Goal: Navigation & Orientation: Find specific page/section

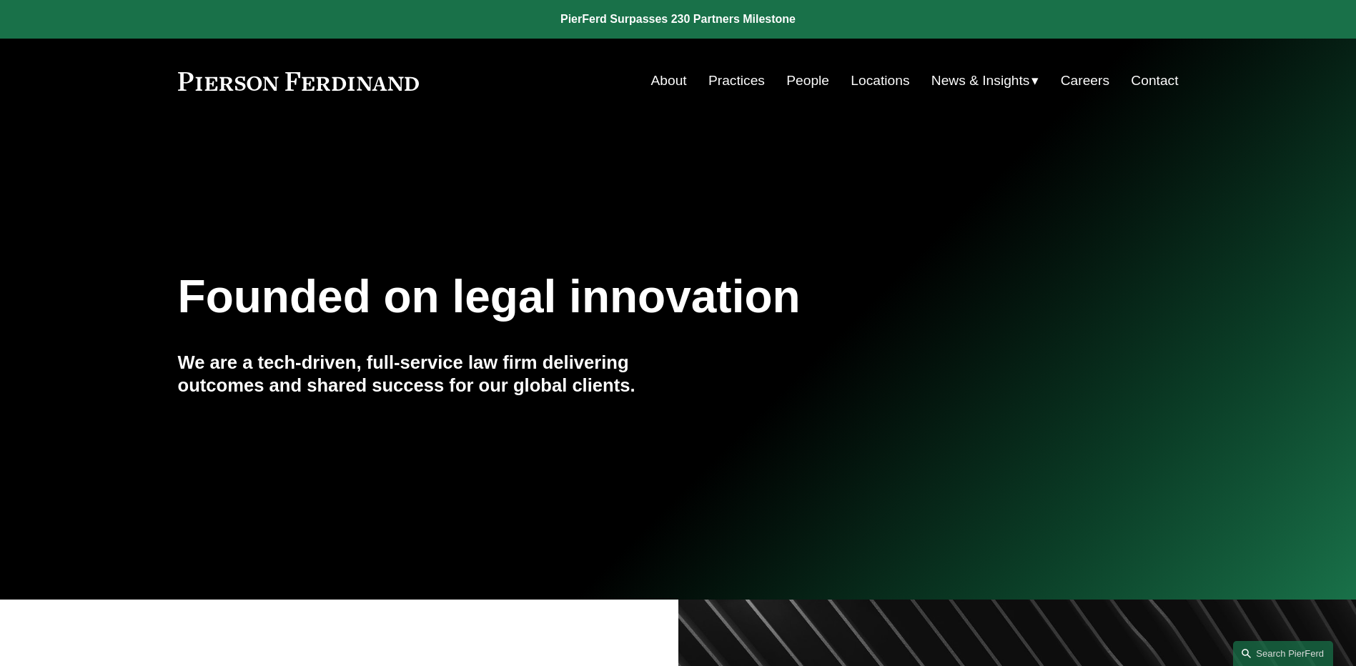
click at [815, 79] on link "People" at bounding box center [807, 80] width 43 height 27
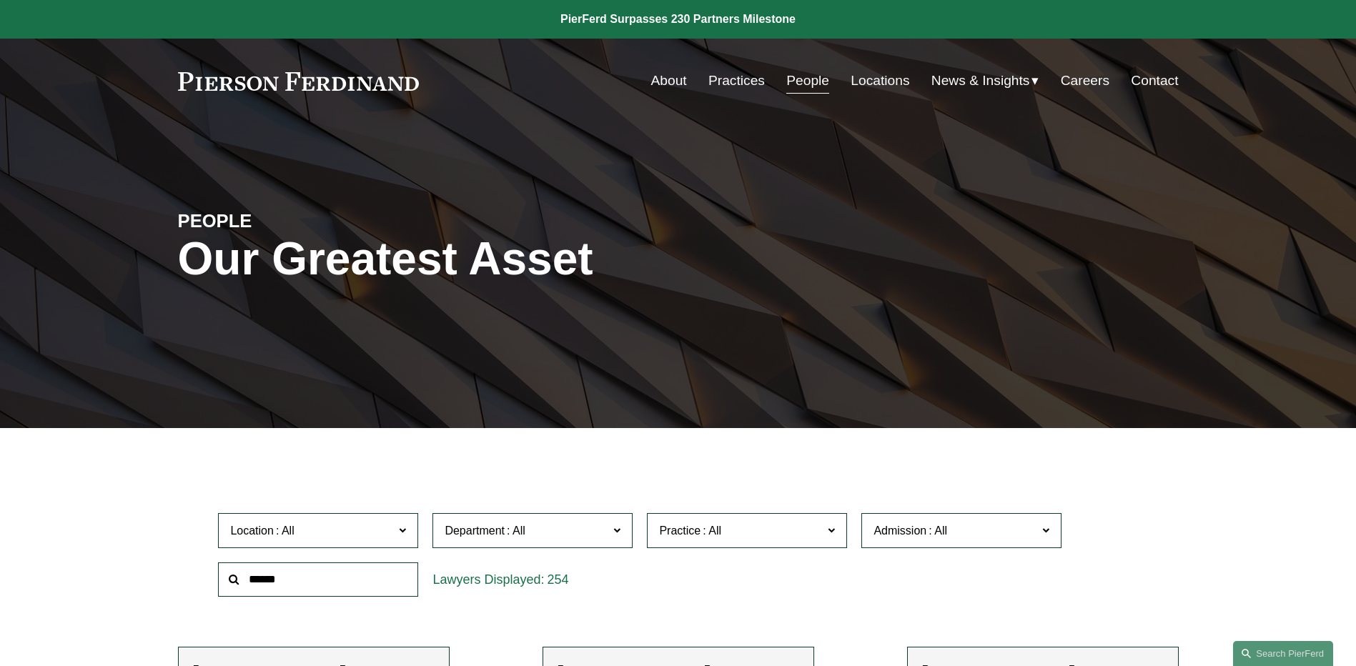
click at [0, 0] on span "News" at bounding box center [0, 0] width 0 height 0
